Goal: Task Accomplishment & Management: Manage account settings

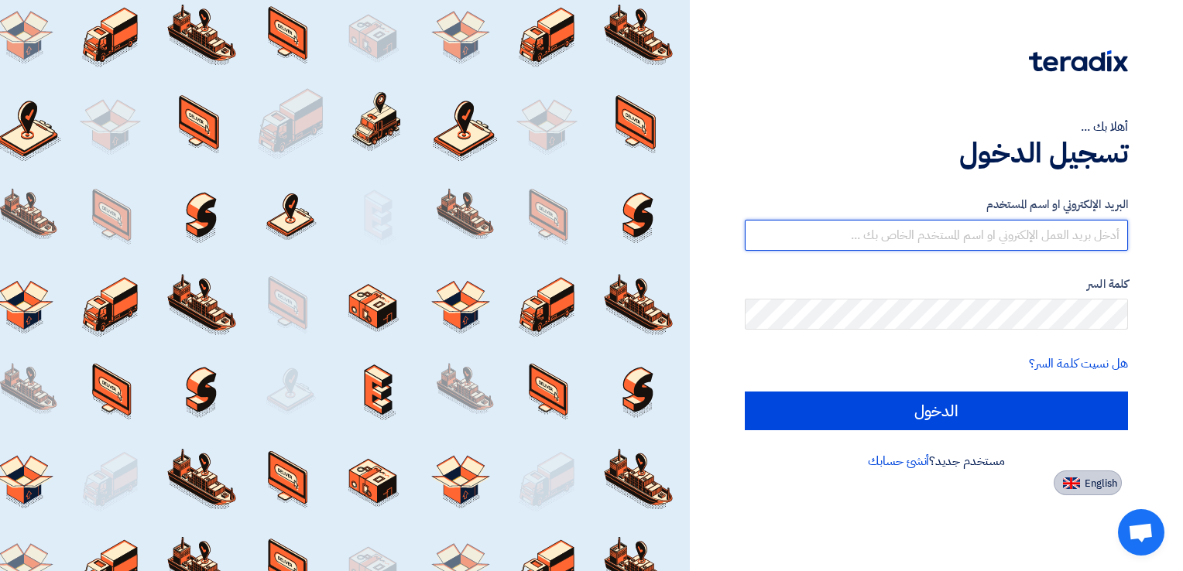
type input "[EMAIL_ADDRESS][DOMAIN_NAME]"
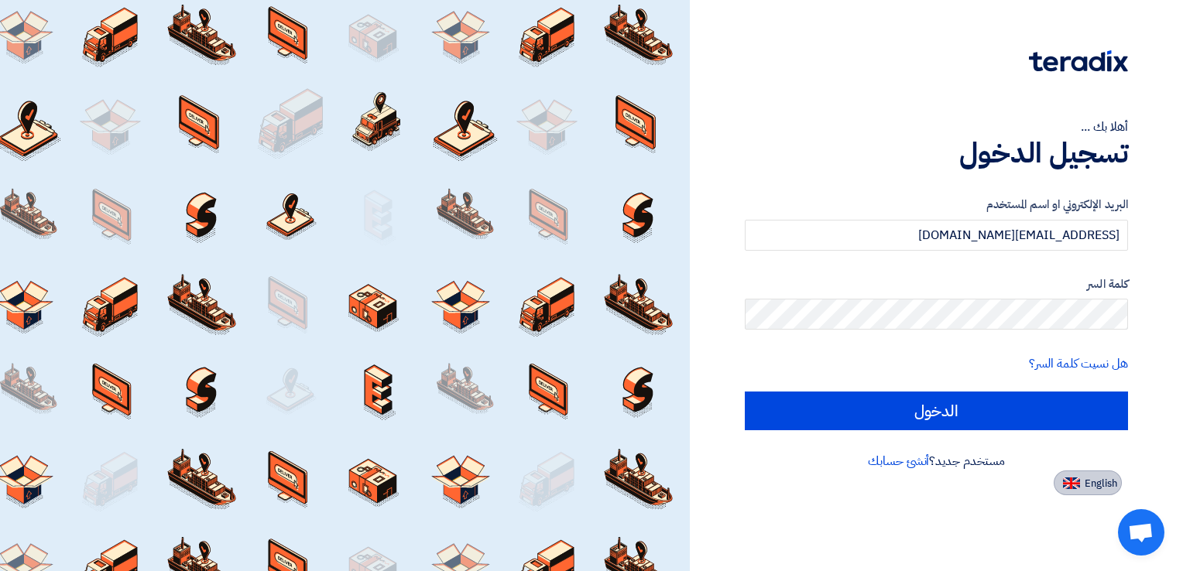
click at [1098, 478] on span "English" at bounding box center [1100, 483] width 33 height 11
type input "Sign in"
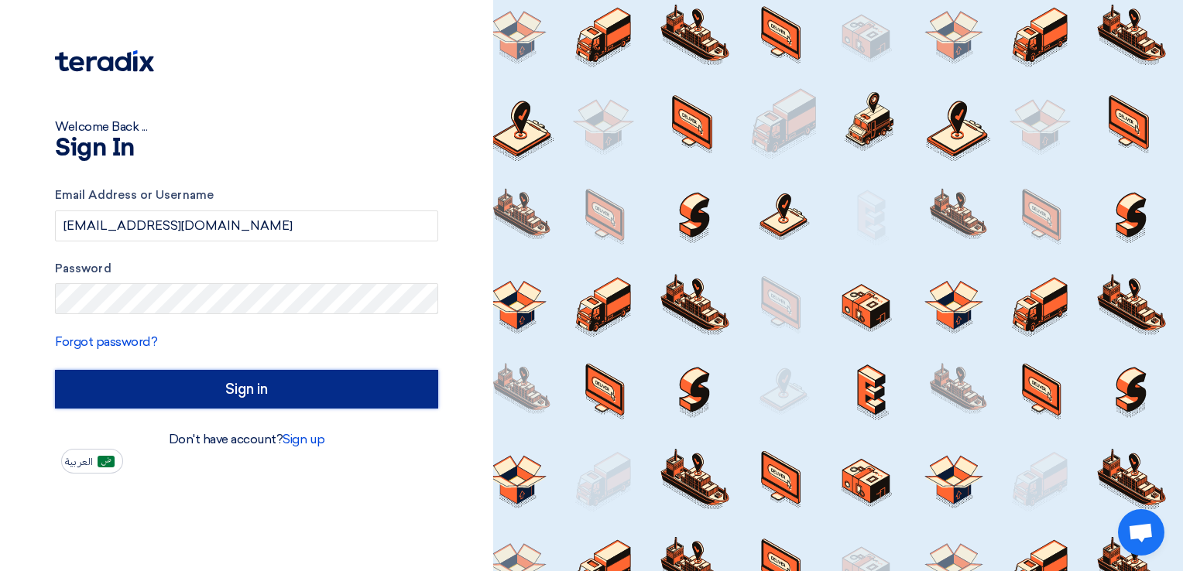
click at [329, 405] on input "Sign in" at bounding box center [246, 389] width 383 height 39
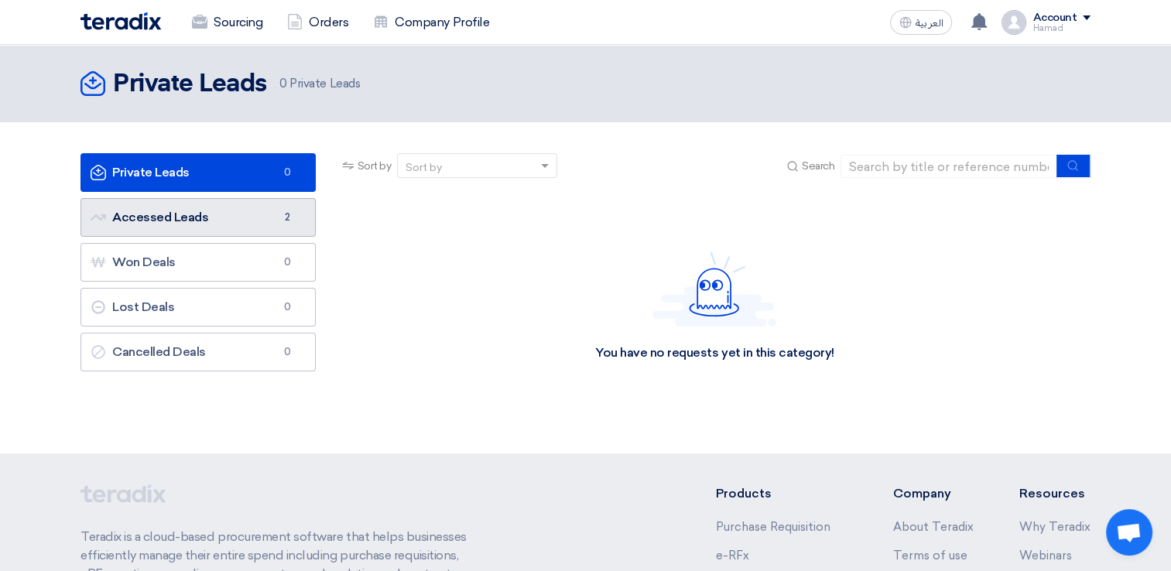
click at [245, 223] on link "Accessed Leads Accessed Leads 2" at bounding box center [197, 217] width 235 height 39
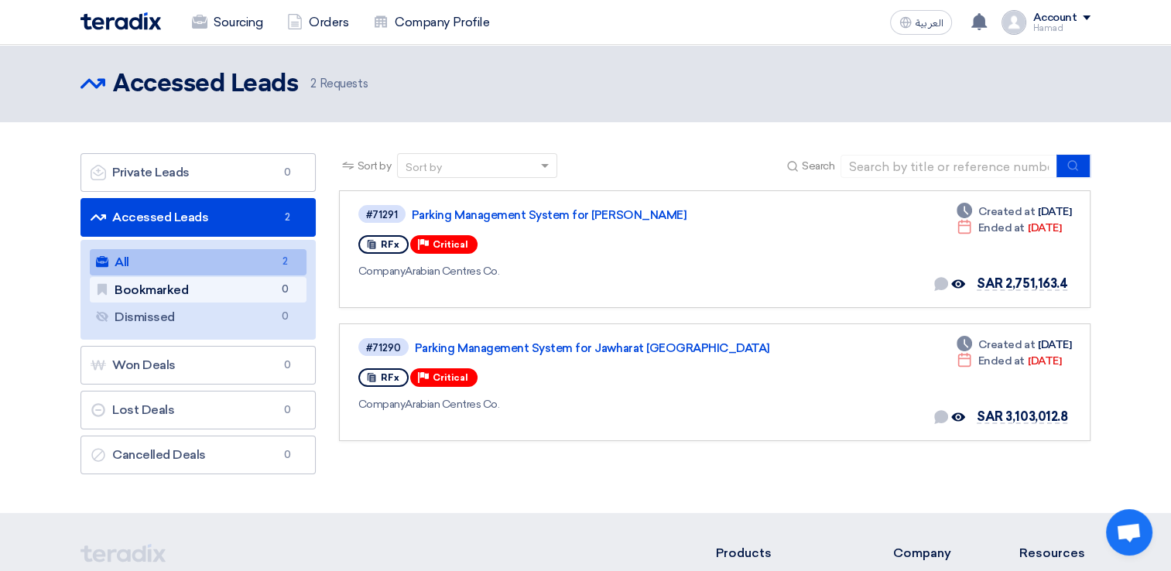
click at [185, 282] on link "Bookmarked Bookmarked 0" at bounding box center [198, 290] width 217 height 26
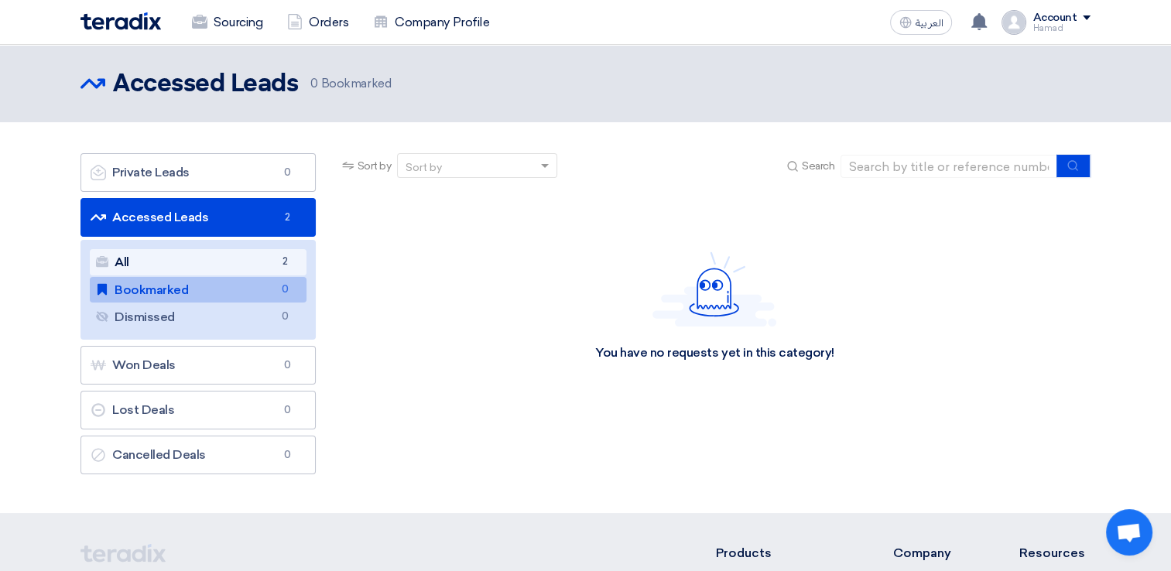
click at [211, 259] on link "All All 2" at bounding box center [198, 262] width 217 height 26
